Goal: Transaction & Acquisition: Purchase product/service

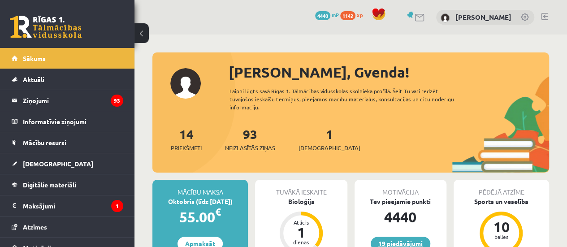
click at [378, 237] on link "19 piedāvājumi" at bounding box center [401, 244] width 60 height 14
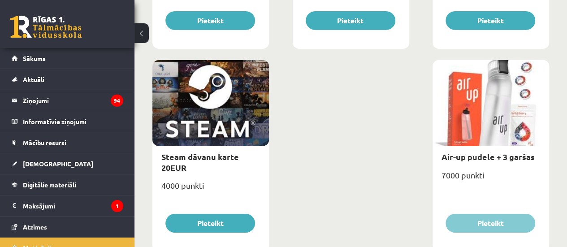
scroll to position [1523, 0]
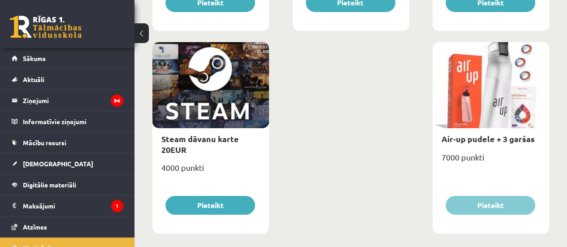
click at [218, 112] on div at bounding box center [210, 85] width 117 height 86
click at [179, 146] on link "Steam dāvanu karte 20EUR" at bounding box center [200, 144] width 78 height 21
type input "*"
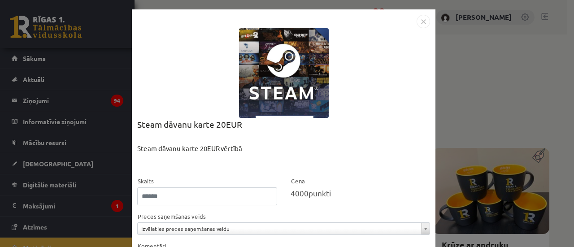
click at [179, 146] on body "0 Dāvanas 4440 mP 1142 xp [PERSON_NAME] Sākums Aktuāli Kā mācīties eSKOLĀ Konta…" at bounding box center [287, 123] width 574 height 247
click at [424, 17] on img "Close" at bounding box center [422, 21] width 13 height 13
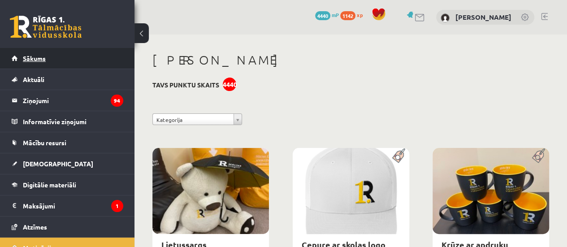
drag, startPoint x: 77, startPoint y: 59, endPoint x: 34, endPoint y: 59, distance: 42.6
click at [34, 59] on span "Sākums" at bounding box center [34, 58] width 23 height 8
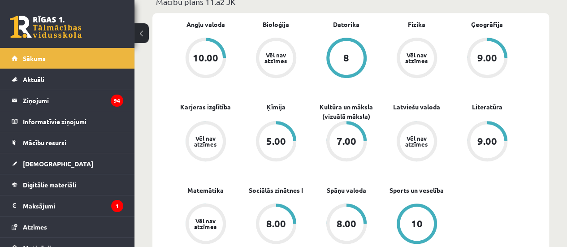
scroll to position [296, 0]
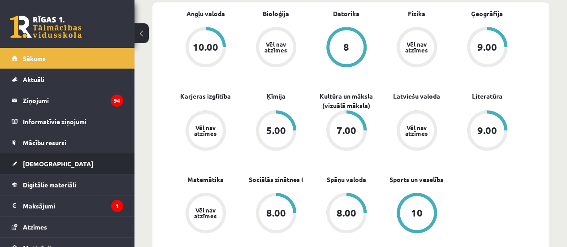
click at [68, 159] on link "[DEMOGRAPHIC_DATA]" at bounding box center [68, 163] width 112 height 21
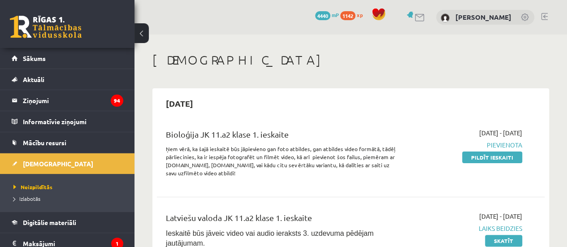
click at [491, 64] on h1 "[DEMOGRAPHIC_DATA]" at bounding box center [350, 59] width 397 height 15
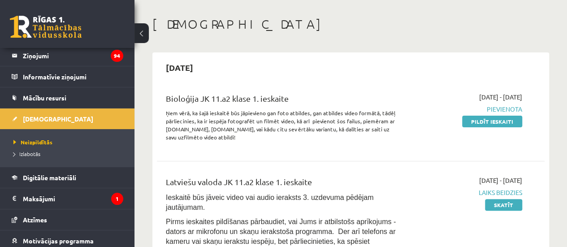
scroll to position [48, 0]
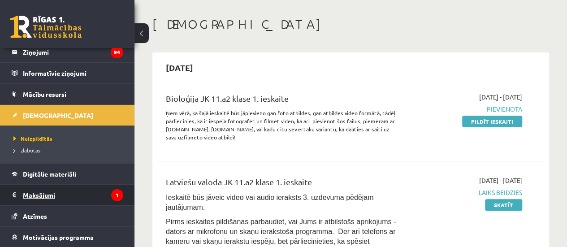
click at [73, 197] on legend "Maksājumi 1" at bounding box center [73, 195] width 100 height 21
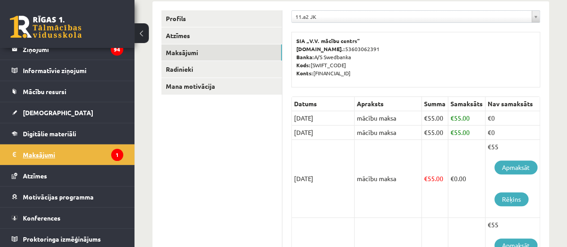
scroll to position [125, 0]
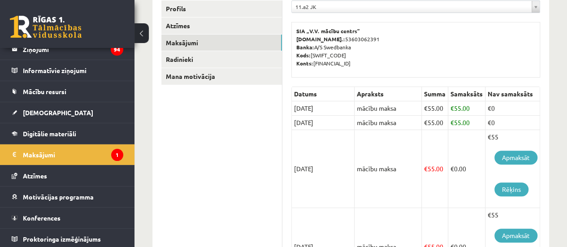
click at [508, 169] on td "€55 Apmaksāt Rēķins" at bounding box center [512, 169] width 55 height 78
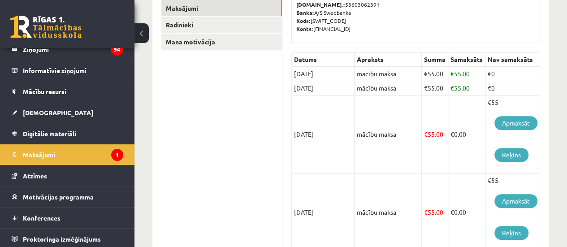
scroll to position [179, 0]
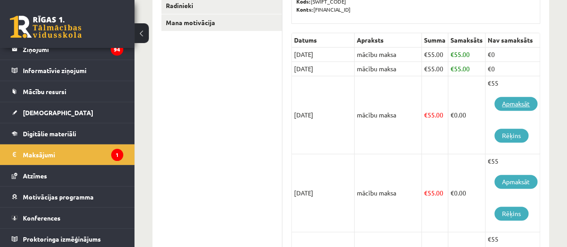
click at [520, 102] on link "Apmaksāt" at bounding box center [515, 104] width 43 height 14
